Goal: Task Accomplishment & Management: Use online tool/utility

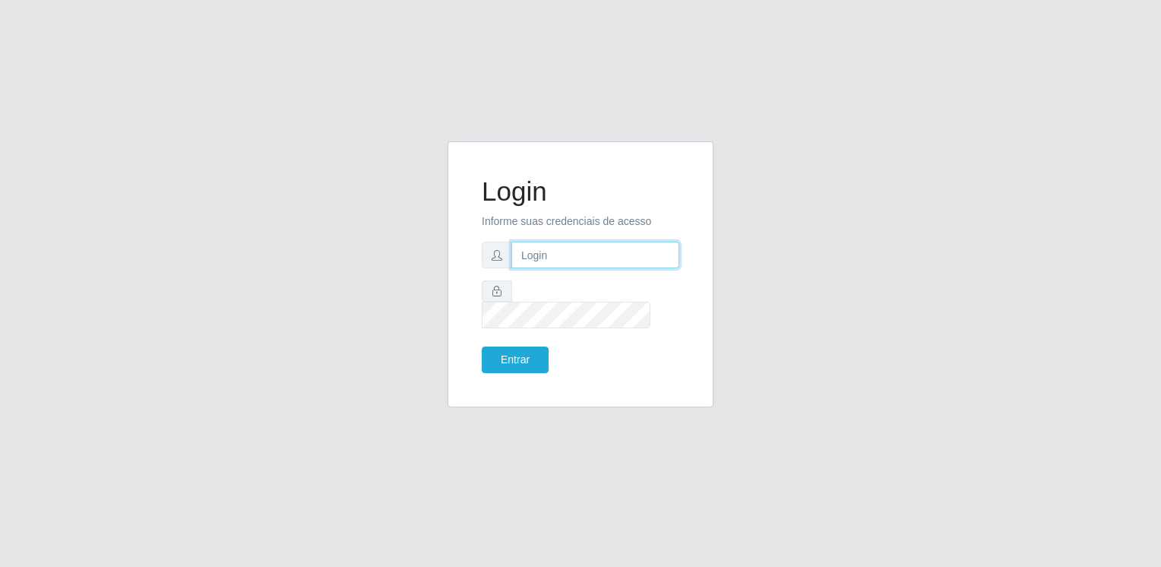
click at [550, 266] on input "text" at bounding box center [595, 255] width 168 height 27
type input "[EMAIL_ADDRESS][DOMAIN_NAME]"
click at [482, 347] on button "Entrar" at bounding box center [515, 360] width 67 height 27
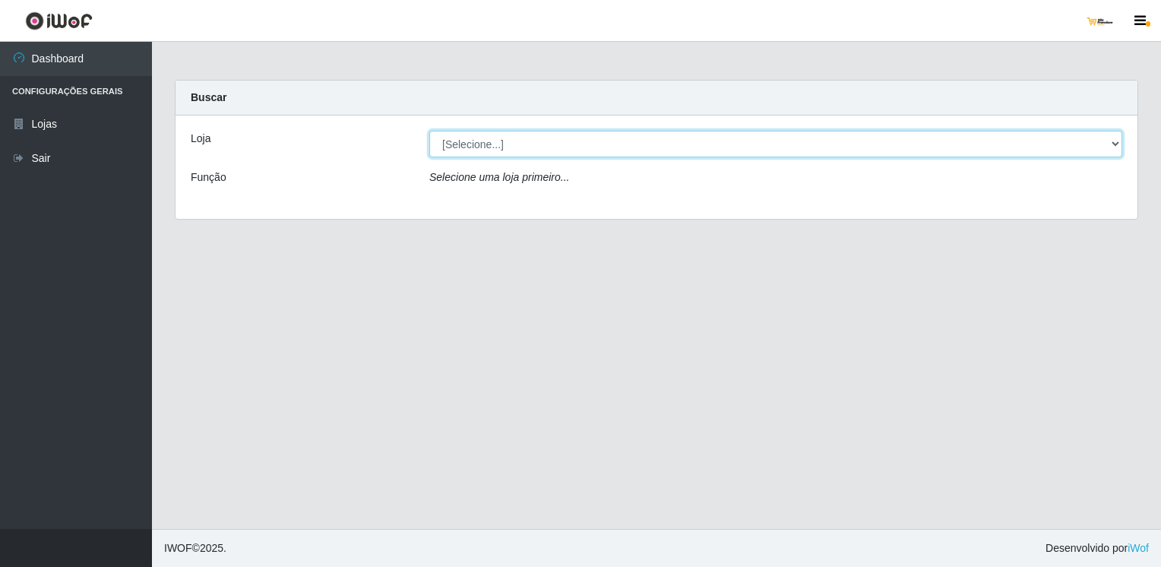
click at [1103, 140] on select "[Selecione...] [GEOGRAPHIC_DATA]" at bounding box center [775, 144] width 693 height 27
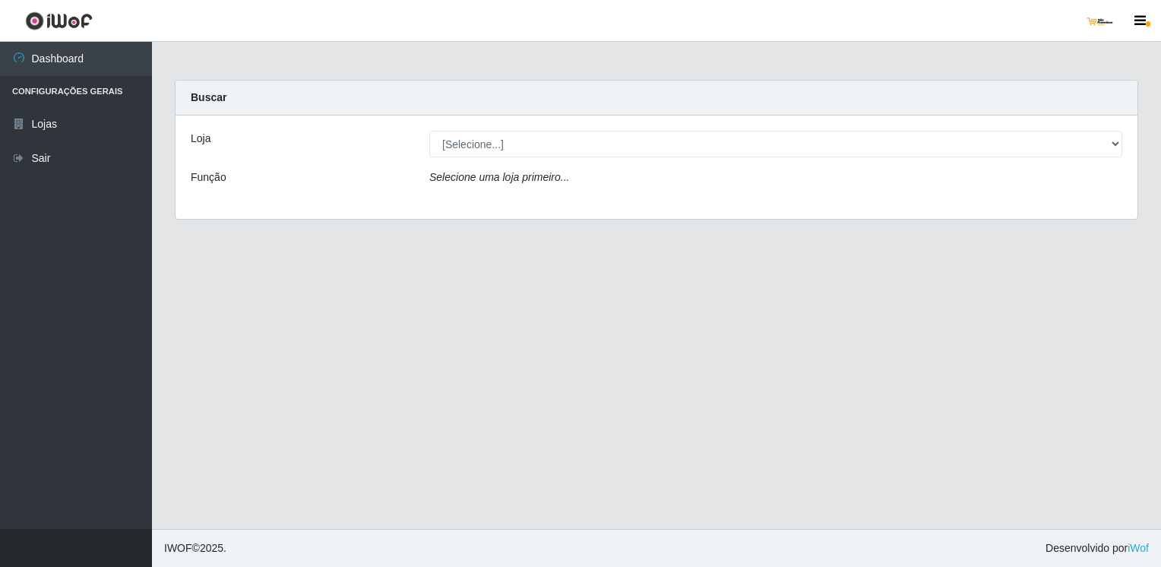
click at [1047, 219] on div "Carregando... Buscar Loja [Selecione...] São Francisco Mercado Função Selecione…" at bounding box center [656, 159] width 986 height 158
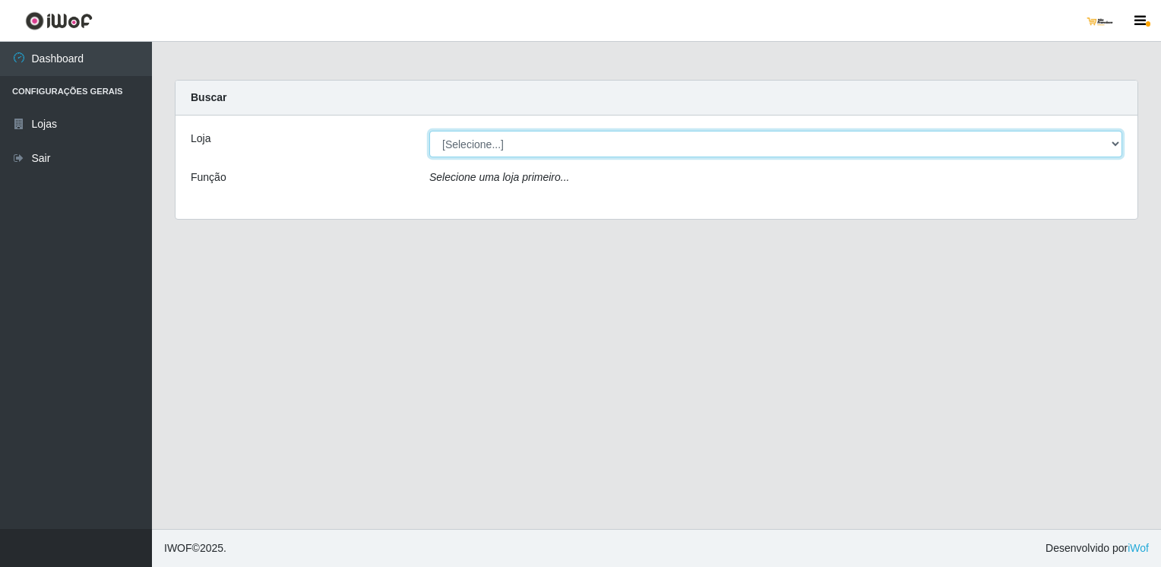
click at [674, 141] on select "[Selecione...] [GEOGRAPHIC_DATA]" at bounding box center [775, 144] width 693 height 27
select select "168"
click at [429, 131] on select "[Selecione...] [GEOGRAPHIC_DATA]" at bounding box center [775, 144] width 693 height 27
